Goal: Obtain resource: Obtain resource

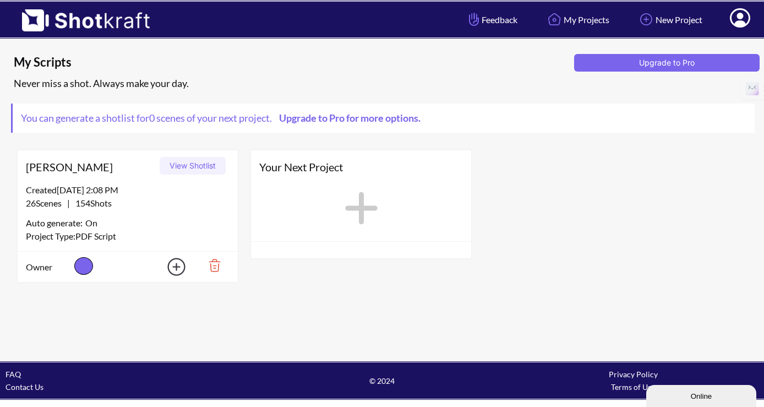
click at [177, 169] on button "View Shotlist" at bounding box center [193, 166] width 66 height 18
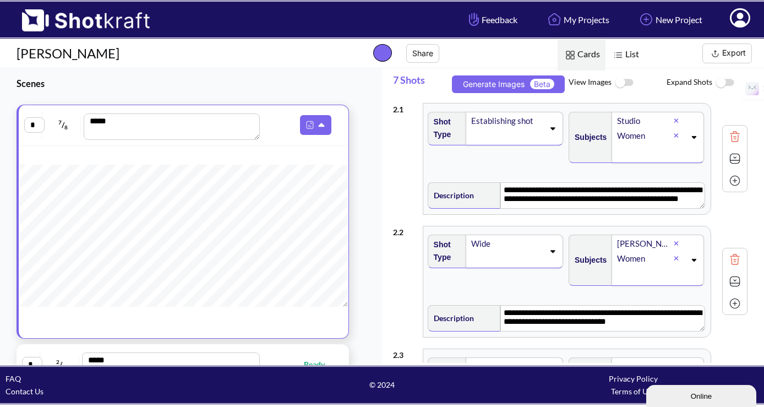
click at [625, 85] on img at bounding box center [624, 83] width 25 height 24
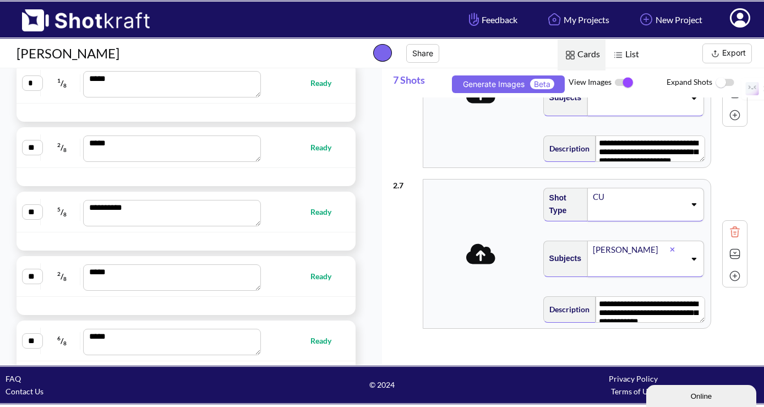
scroll to position [683, 0]
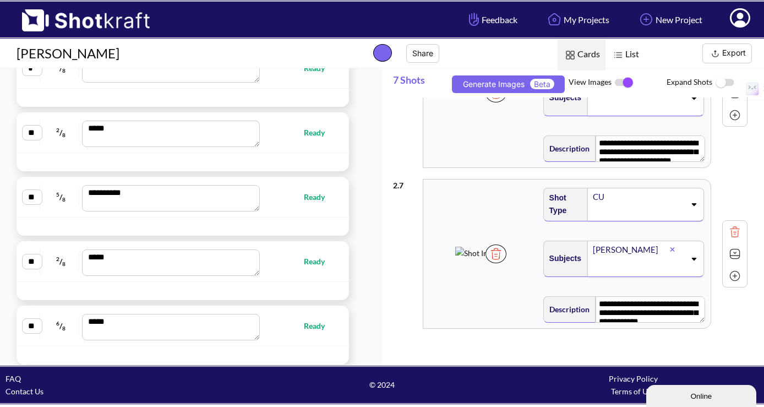
click at [717, 58] on img at bounding box center [716, 54] width 14 height 14
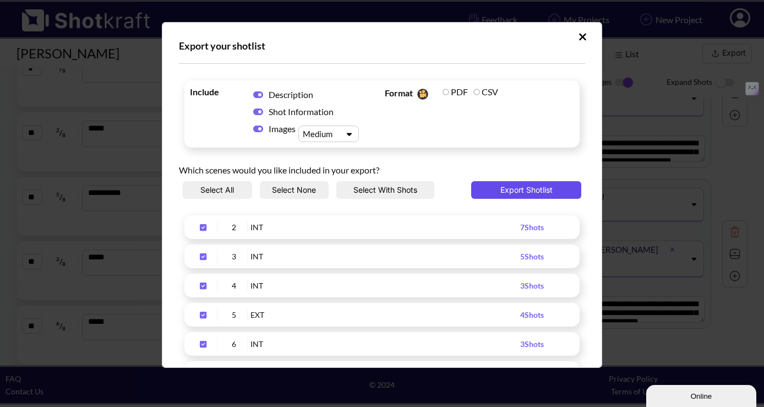
click at [530, 188] on button "Export Shotlist" at bounding box center [526, 190] width 110 height 18
click at [688, 119] on div "Export your shotlist Include Description Shot Information Images Medium Format …" at bounding box center [382, 203] width 764 height 407
click at [579, 36] on icon "Upload Script" at bounding box center [582, 36] width 7 height 7
